Goal: Task Accomplishment & Management: Use online tool/utility

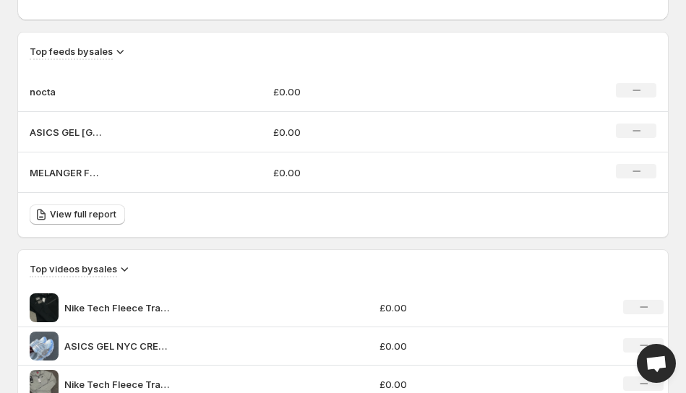
scroll to position [887, 0]
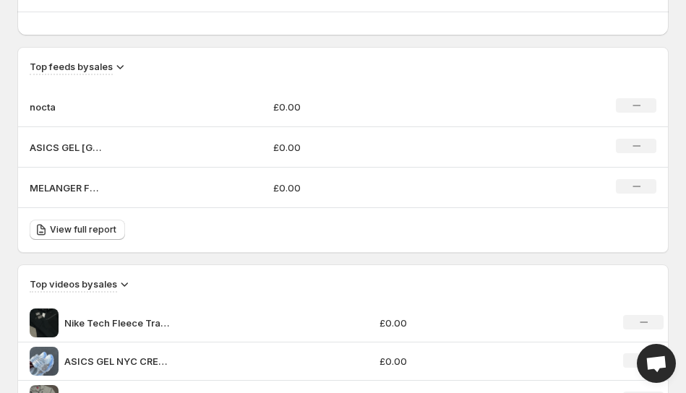
click at [145, 115] on td "nocta" at bounding box center [140, 107] width 244 height 40
click at [168, 114] on td "nocta" at bounding box center [140, 107] width 244 height 40
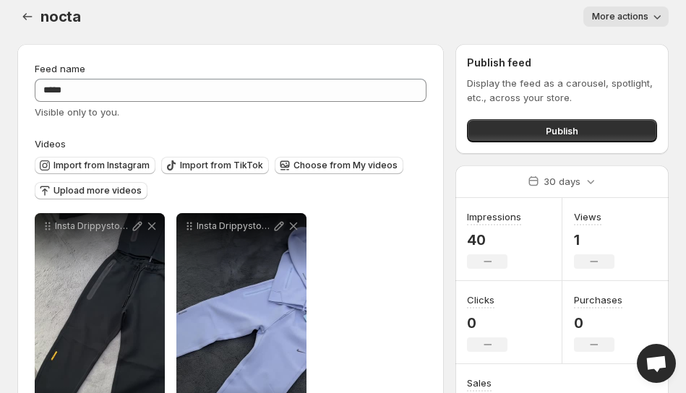
scroll to position [14, 0]
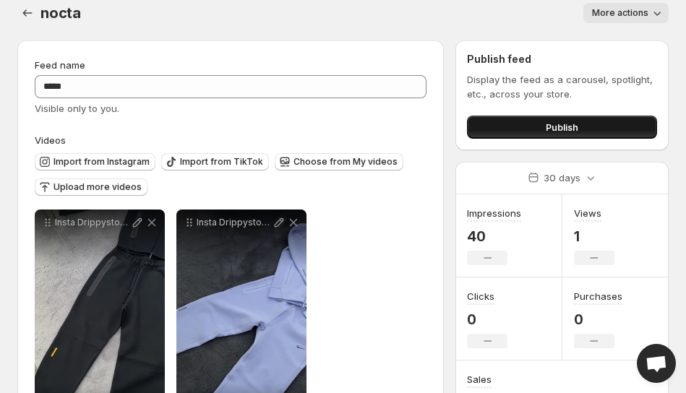
click at [534, 121] on button "Publish" at bounding box center [562, 127] width 190 height 23
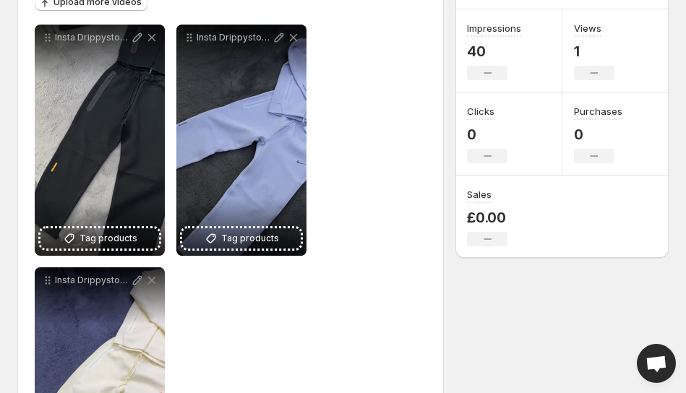
scroll to position [256, 0]
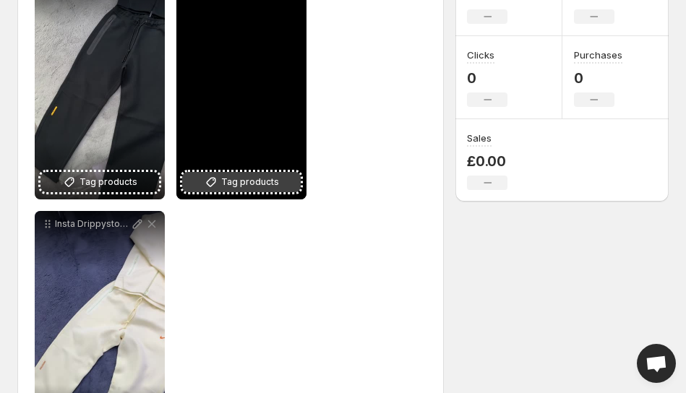
click at [250, 186] on span "Tag products" at bounding box center [250, 182] width 58 height 14
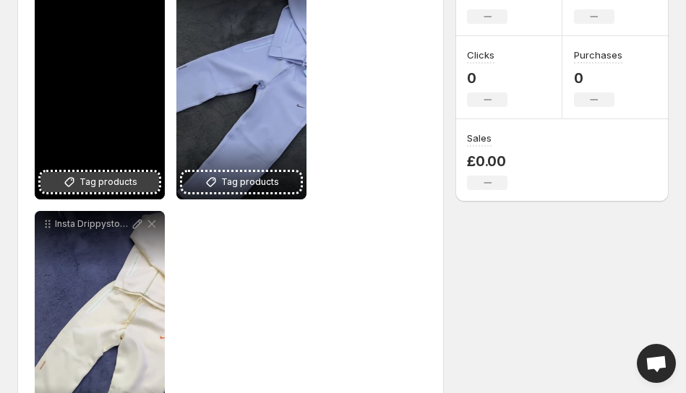
click at [124, 185] on span "Tag products" at bounding box center [108, 182] width 58 height 14
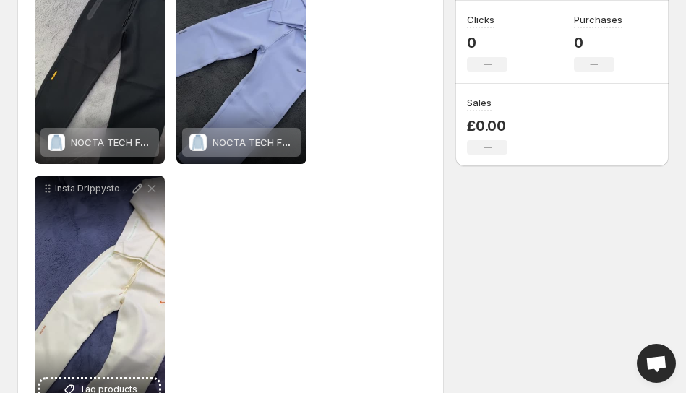
scroll to position [340, 0]
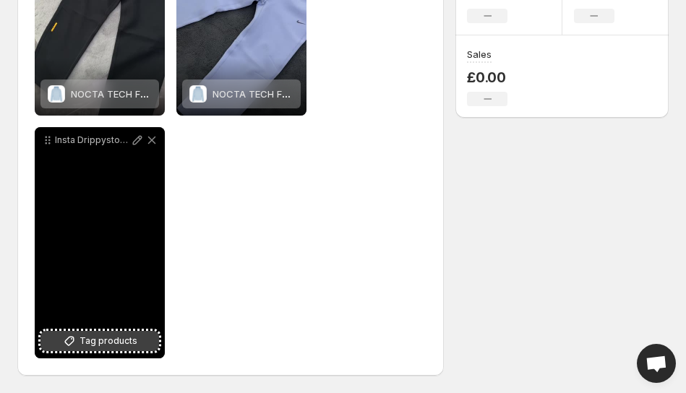
click at [121, 336] on span "Tag products" at bounding box center [108, 341] width 58 height 14
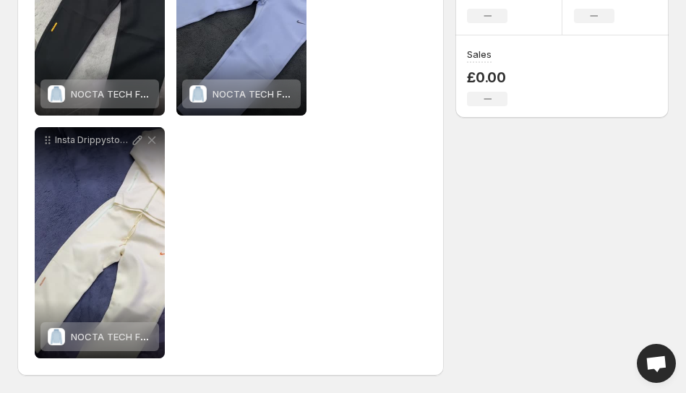
scroll to position [0, 0]
